Goal: Information Seeking & Learning: Learn about a topic

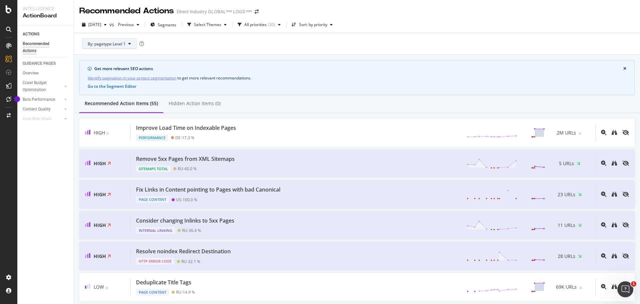
click at [130, 44] on icon at bounding box center [129, 44] width 3 height 4
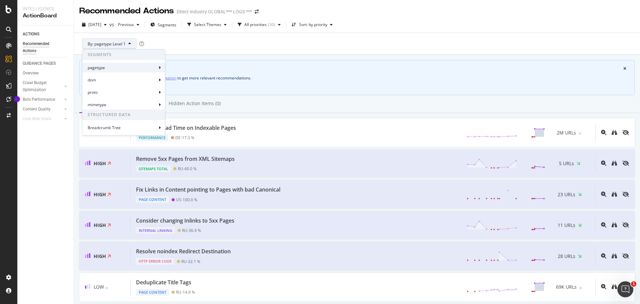
click at [127, 70] on span "pagetype" at bounding box center [122, 68] width 69 height 6
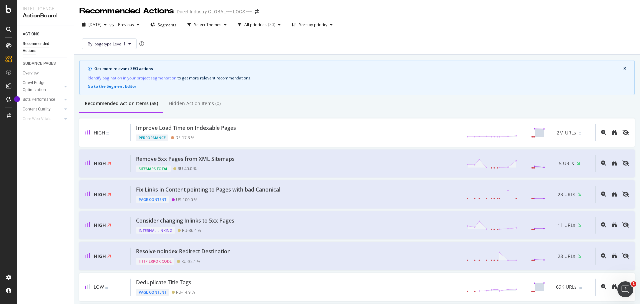
click at [454, 16] on div "Recommended Actions Direct Industry GLOBAL*** LOGS ***" at bounding box center [357, 8] width 566 height 17
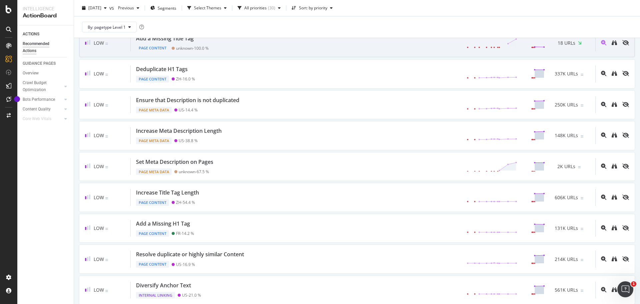
scroll to position [271, 0]
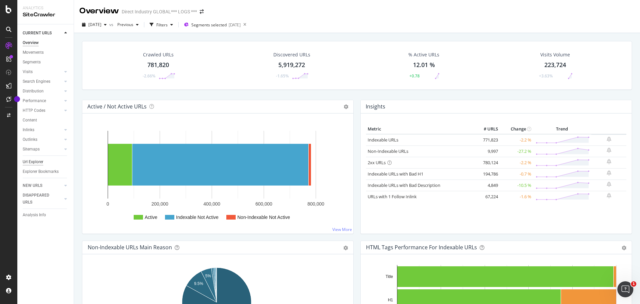
click at [37, 162] on div "Url Explorer" at bounding box center [33, 161] width 21 height 7
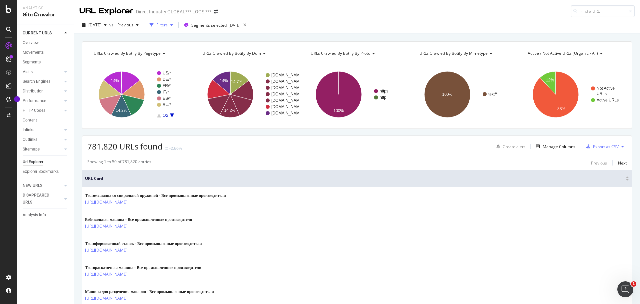
click at [168, 25] on div "Filters" at bounding box center [161, 25] width 11 height 6
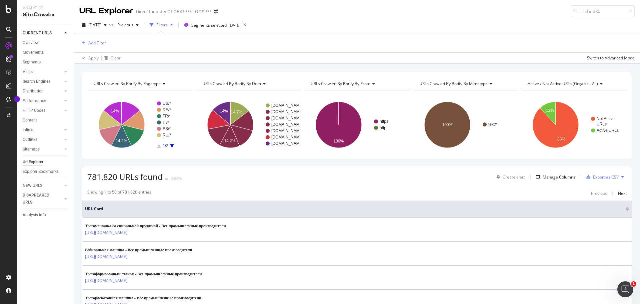
click at [168, 25] on div "Filters" at bounding box center [161, 25] width 11 height 6
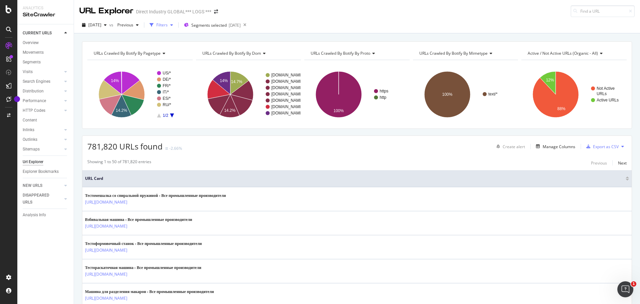
click at [168, 25] on div "Filters" at bounding box center [161, 25] width 11 height 6
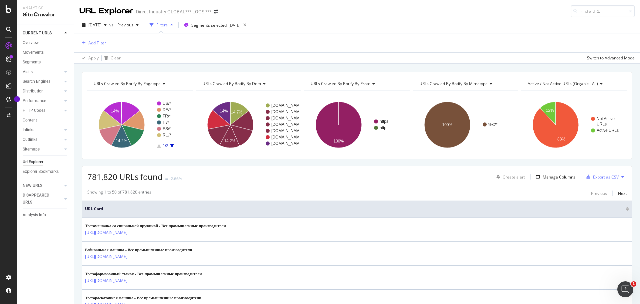
click at [168, 25] on div "Filters" at bounding box center [161, 25] width 11 height 6
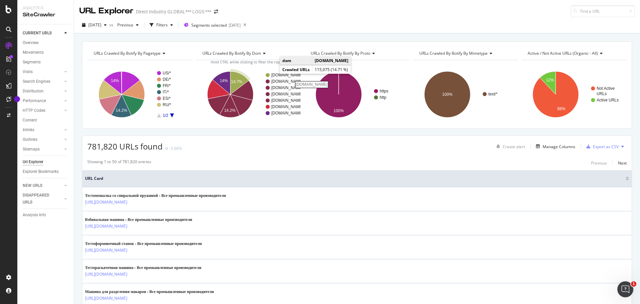
click at [275, 74] on rect "A chart." at bounding box center [283, 75] width 24 height 4
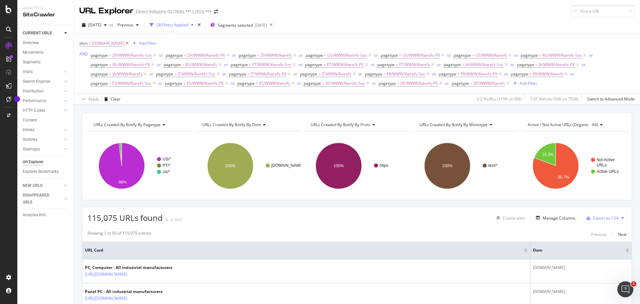
click at [130, 43] on icon at bounding box center [127, 43] width 6 height 7
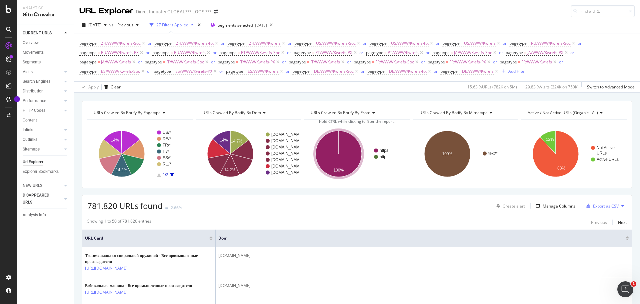
click at [57, 199] on div at bounding box center [59, 198] width 6 height 7
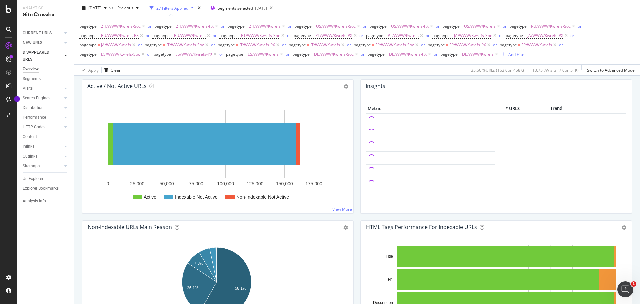
scroll to position [67, 0]
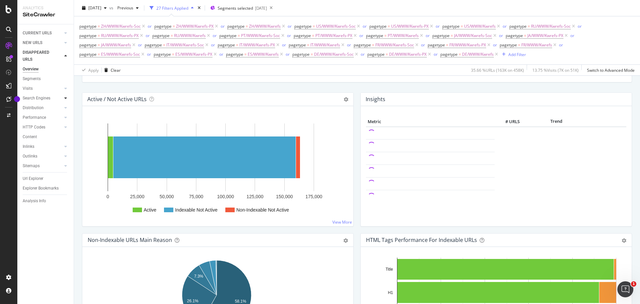
click at [66, 99] on icon at bounding box center [65, 98] width 3 height 4
click at [34, 126] on div "Conversion" at bounding box center [36, 127] width 20 height 7
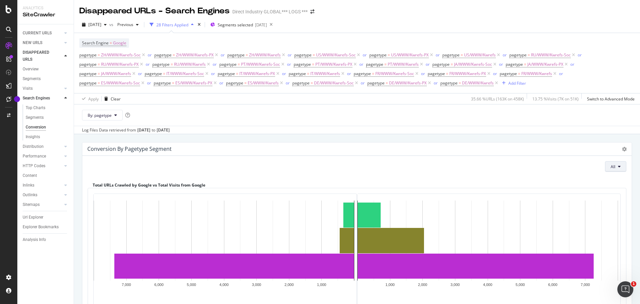
click at [616, 168] on button "All" at bounding box center [615, 166] width 21 height 11
click at [38, 139] on div "Insights" at bounding box center [33, 136] width 14 height 7
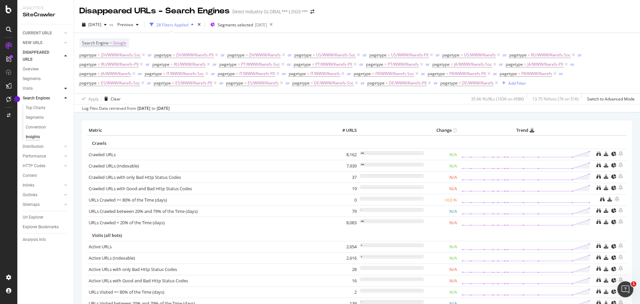
click at [65, 89] on icon at bounding box center [65, 88] width 3 height 4
click at [29, 98] on div "Analysis" at bounding box center [33, 98] width 15 height 7
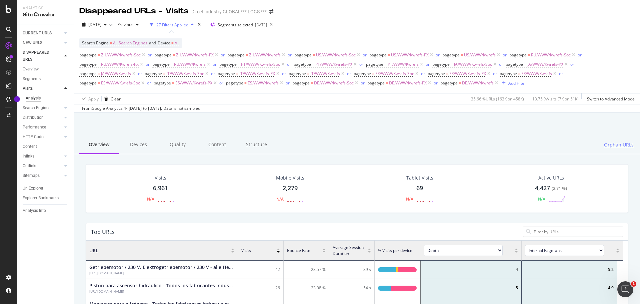
click at [616, 147] on span "Orphan URLs" at bounding box center [619, 144] width 30 height 7
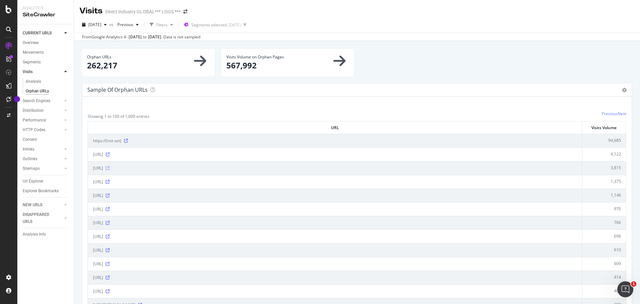
click at [110, 168] on icon at bounding box center [108, 168] width 4 height 4
click at [110, 235] on icon at bounding box center [108, 236] width 4 height 4
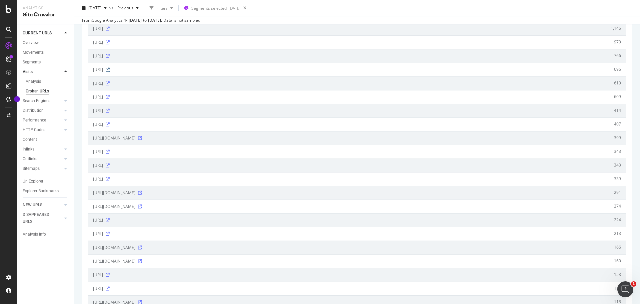
scroll to position [367, 0]
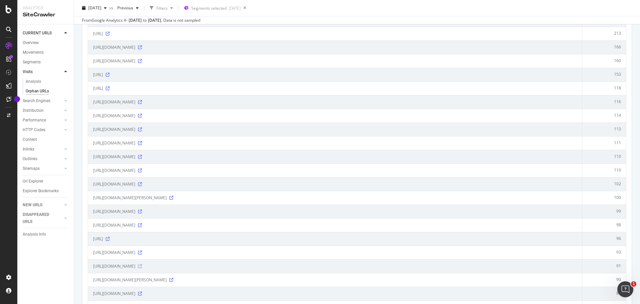
click at [142, 265] on icon at bounding box center [140, 266] width 4 height 4
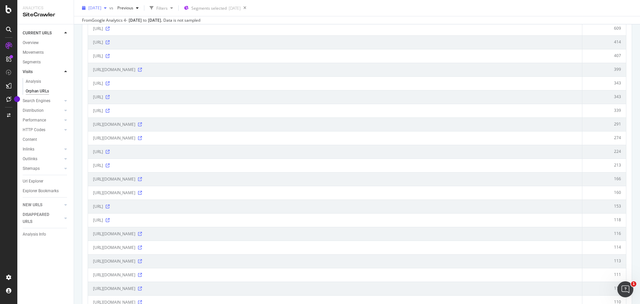
scroll to position [167, 0]
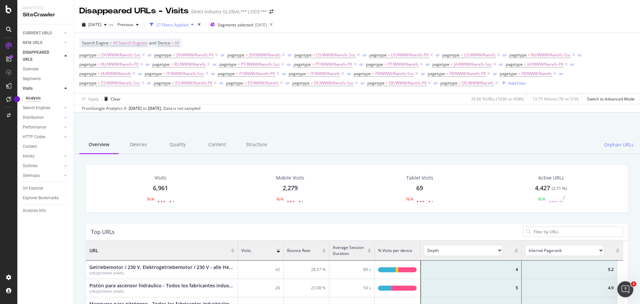
scroll to position [195, 532]
click at [132, 141] on div "Devices" at bounding box center [138, 145] width 39 height 18
